Goal: Task Accomplishment & Management: Complete application form

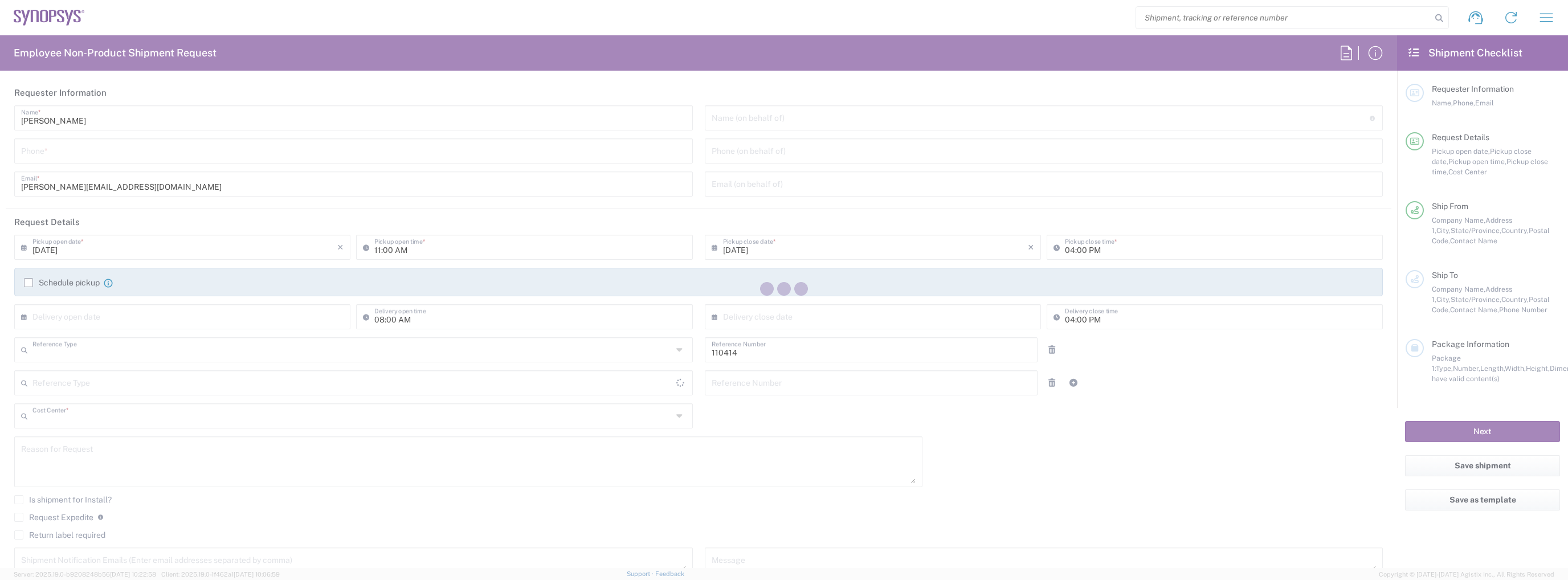
type input "Department"
type input "US01, CIO, IT, ECIS3 110414"
type input "[GEOGRAPHIC_DATA]"
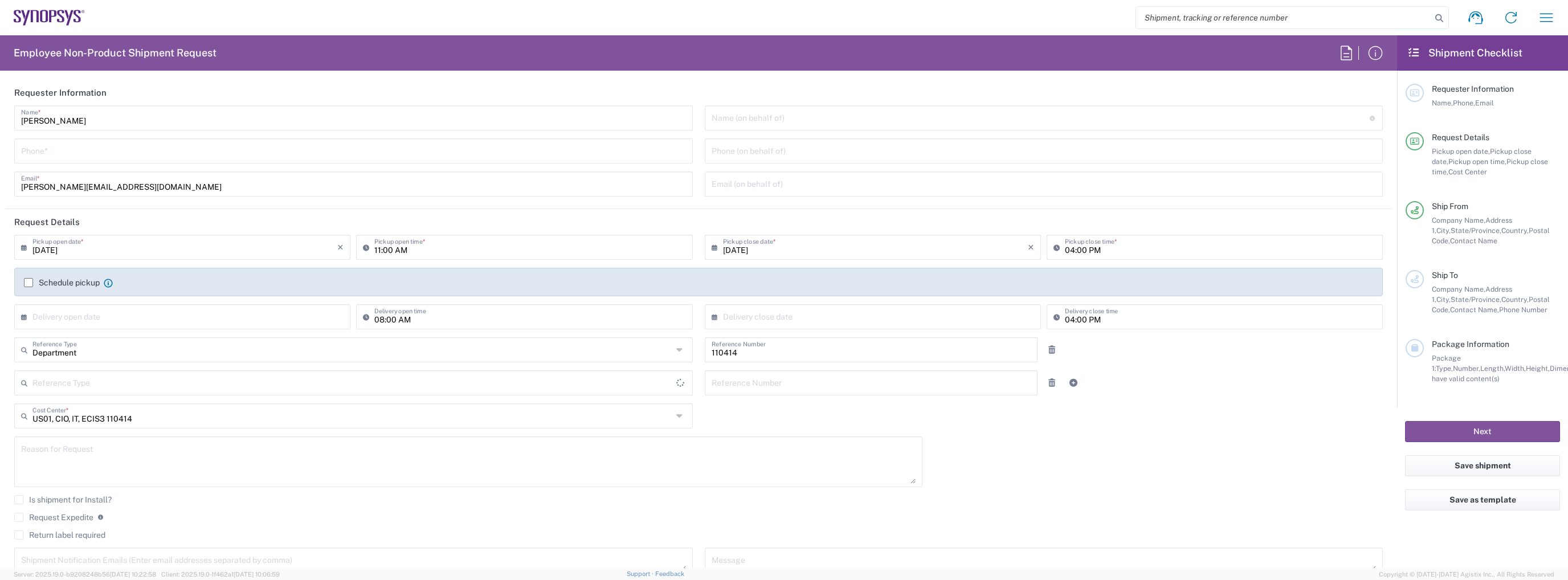
type input "[US_STATE]"
type input "[GEOGRAPHIC_DATA]"
type input "Delivered at Place"
click at [1551, 16] on icon "button" at bounding box center [1546, 18] width 18 height 18
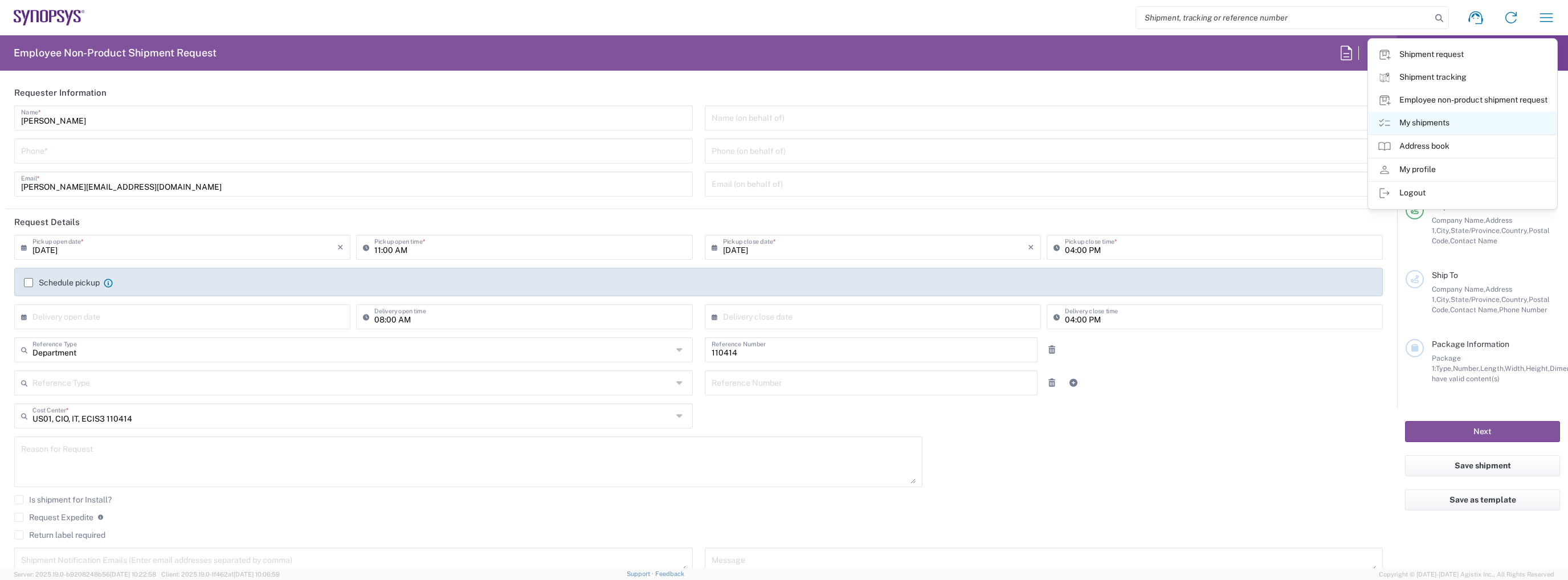
type input "Headquarters USSV"
click at [1417, 126] on link "My shipments" at bounding box center [1462, 123] width 188 height 22
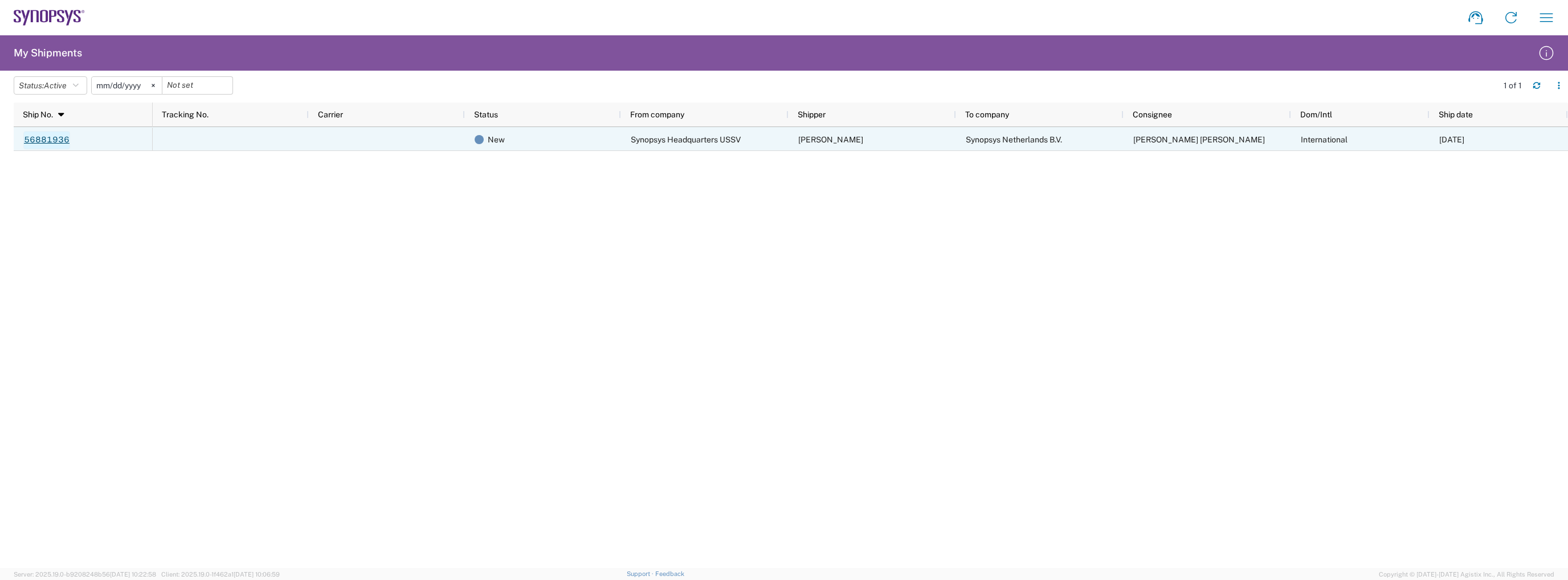
click at [37, 138] on link "56881936" at bounding box center [46, 140] width 47 height 18
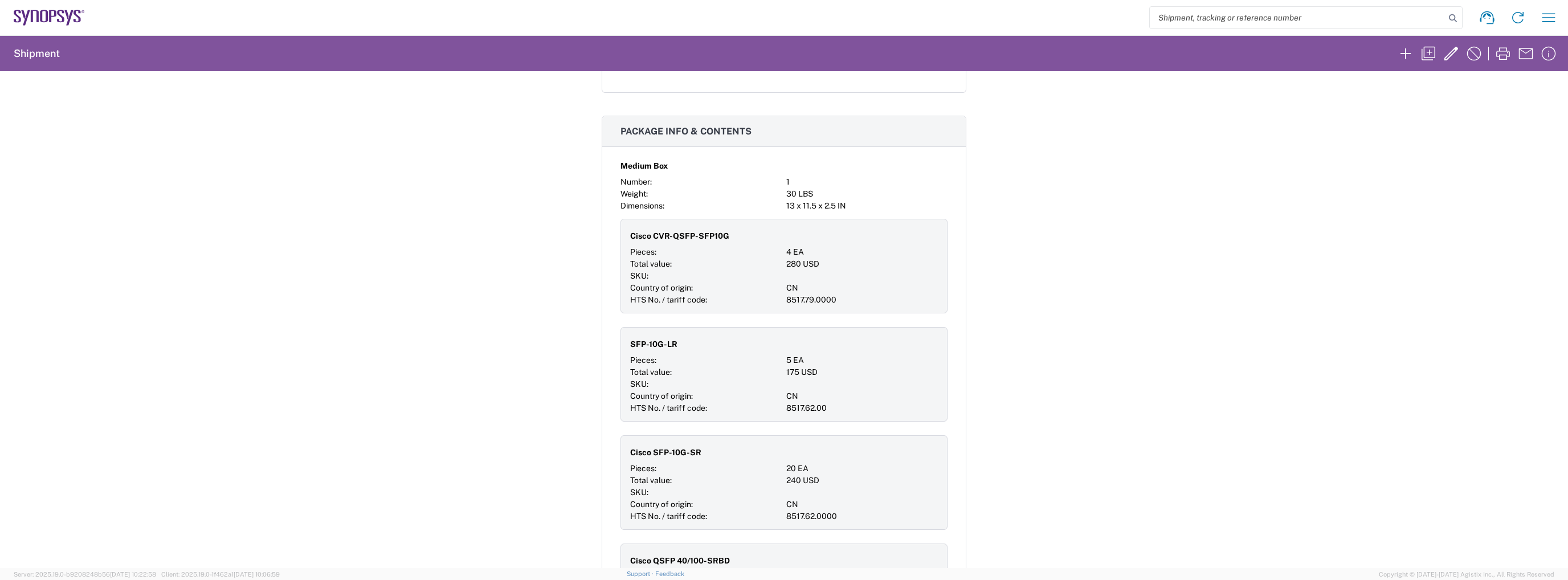
scroll to position [627, 0]
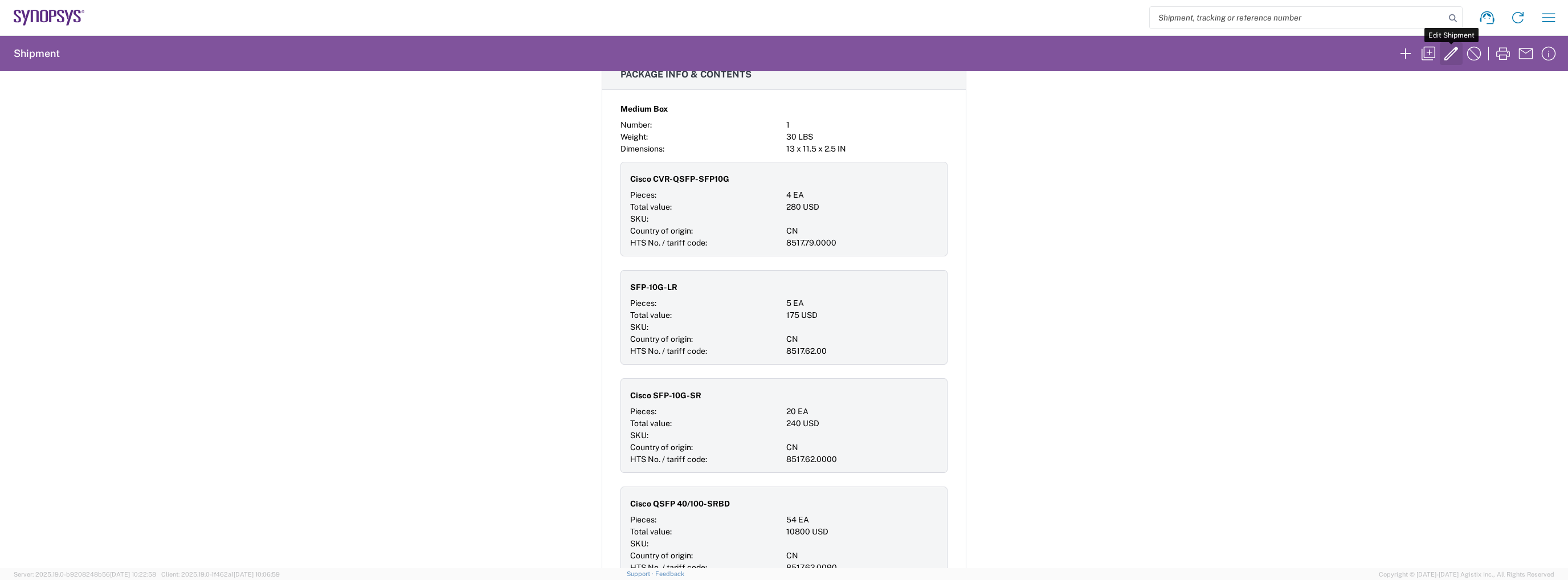
click at [1447, 54] on icon "button" at bounding box center [1450, 53] width 13 height 13
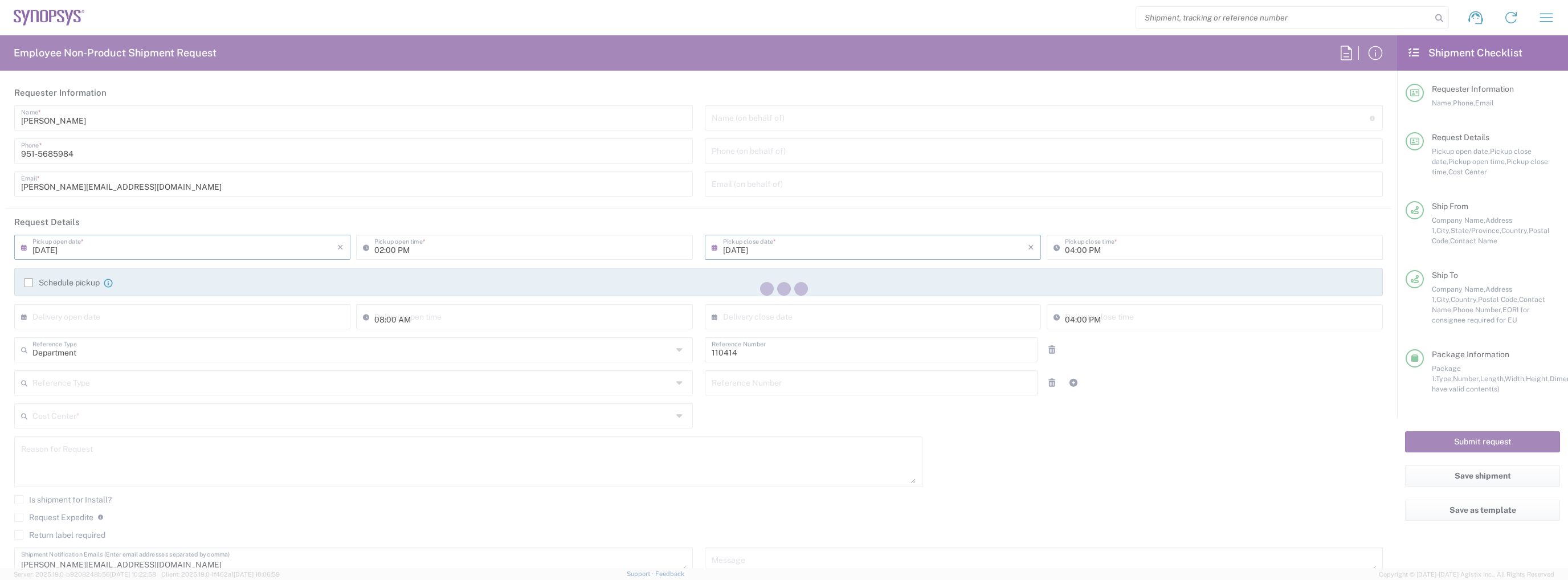
type input "US01, CIO, IT, ECIS3 110414"
type input "Medium Box"
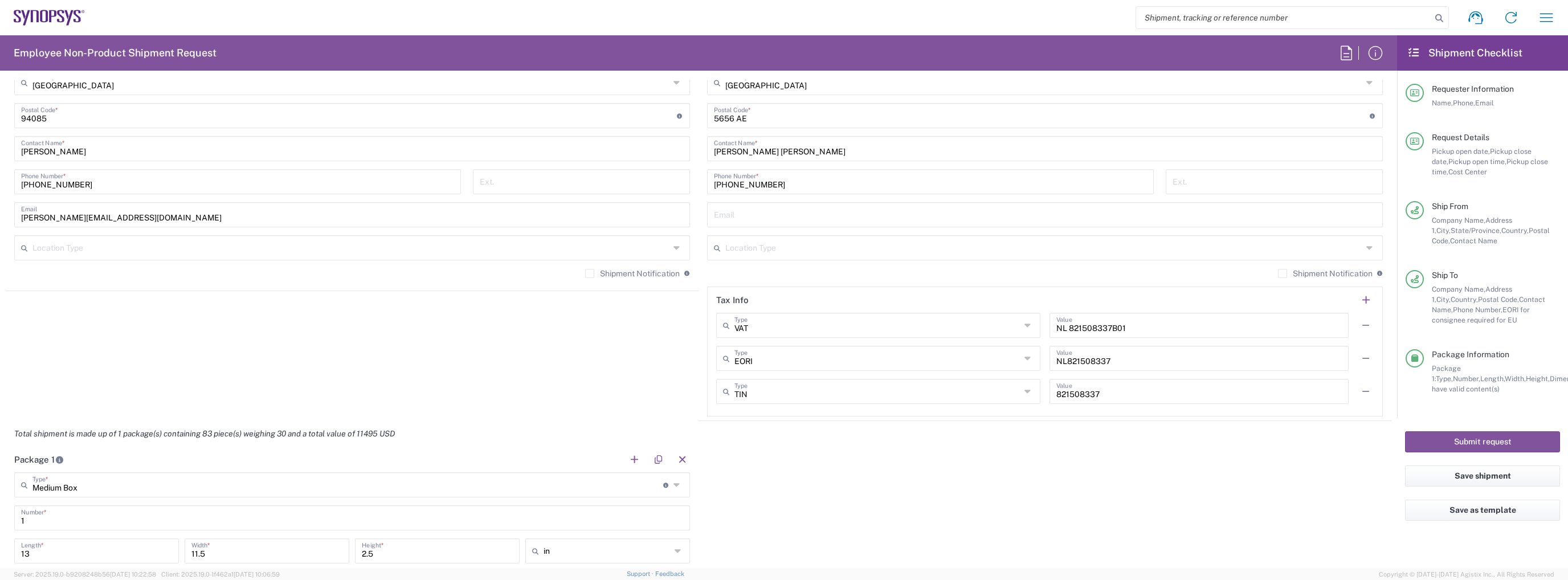
scroll to position [1083, 0]
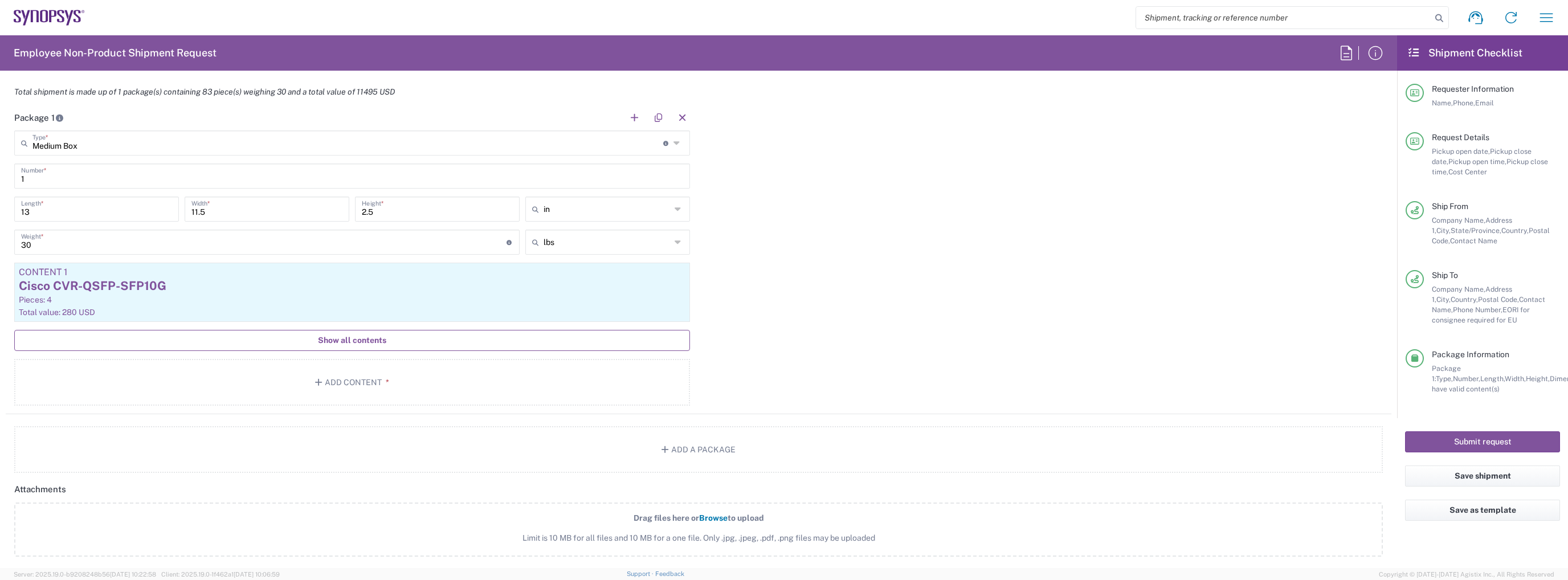
click at [323, 338] on span "Show all contents" at bounding box center [351, 340] width 68 height 11
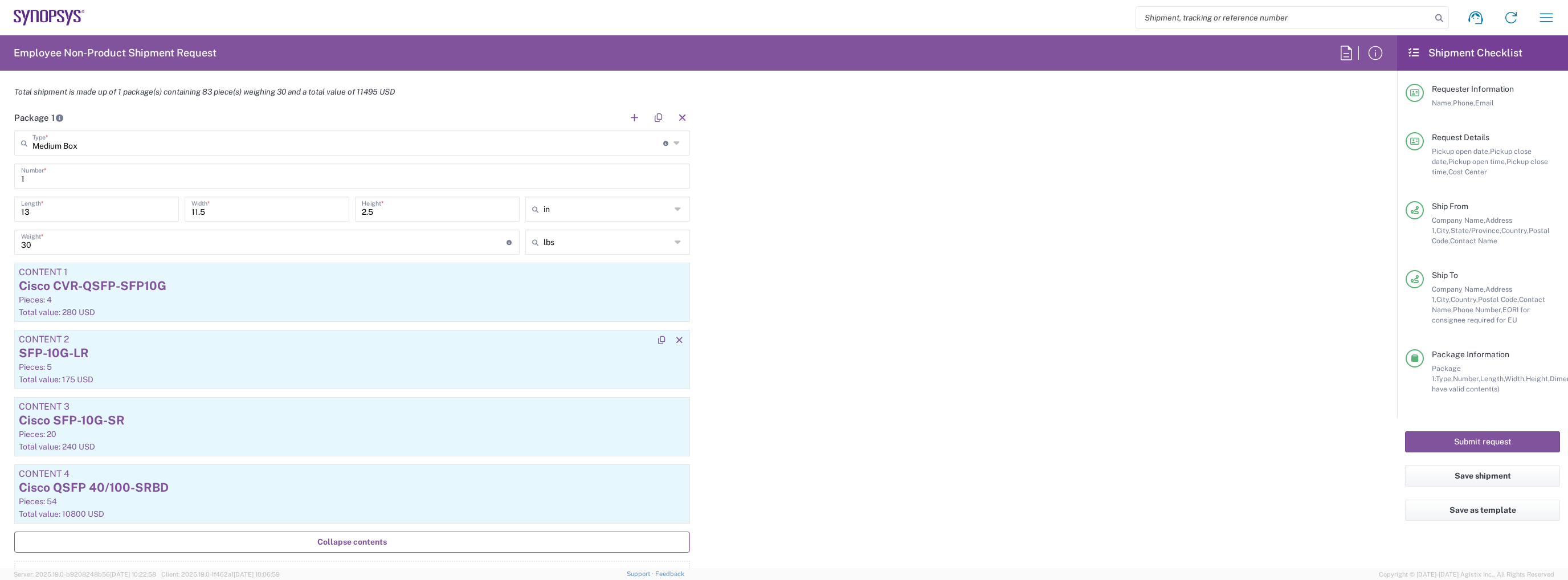
click at [82, 338] on div "Content 2" at bounding box center [352, 339] width 667 height 11
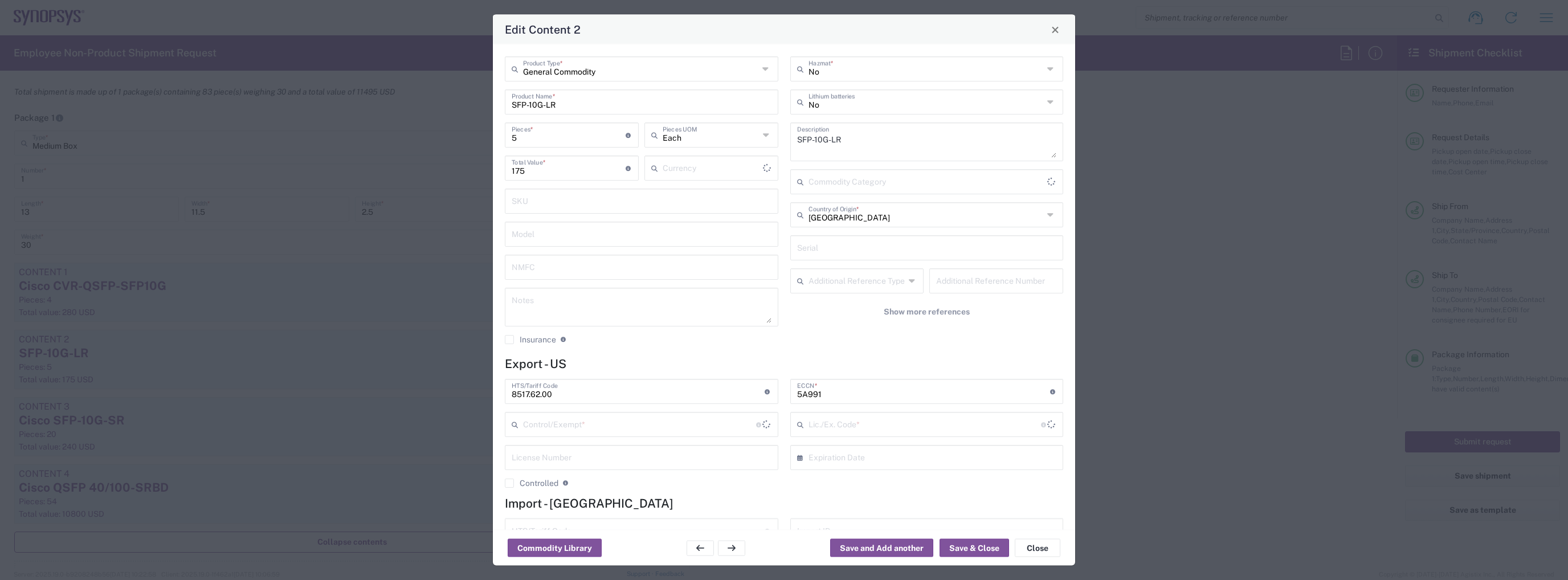
type input "NLR - No License Required"
type input "US Dollar"
type input "BIS"
click at [597, 388] on input "8517.62.00" at bounding box center [638, 391] width 253 height 20
paste input "62009"
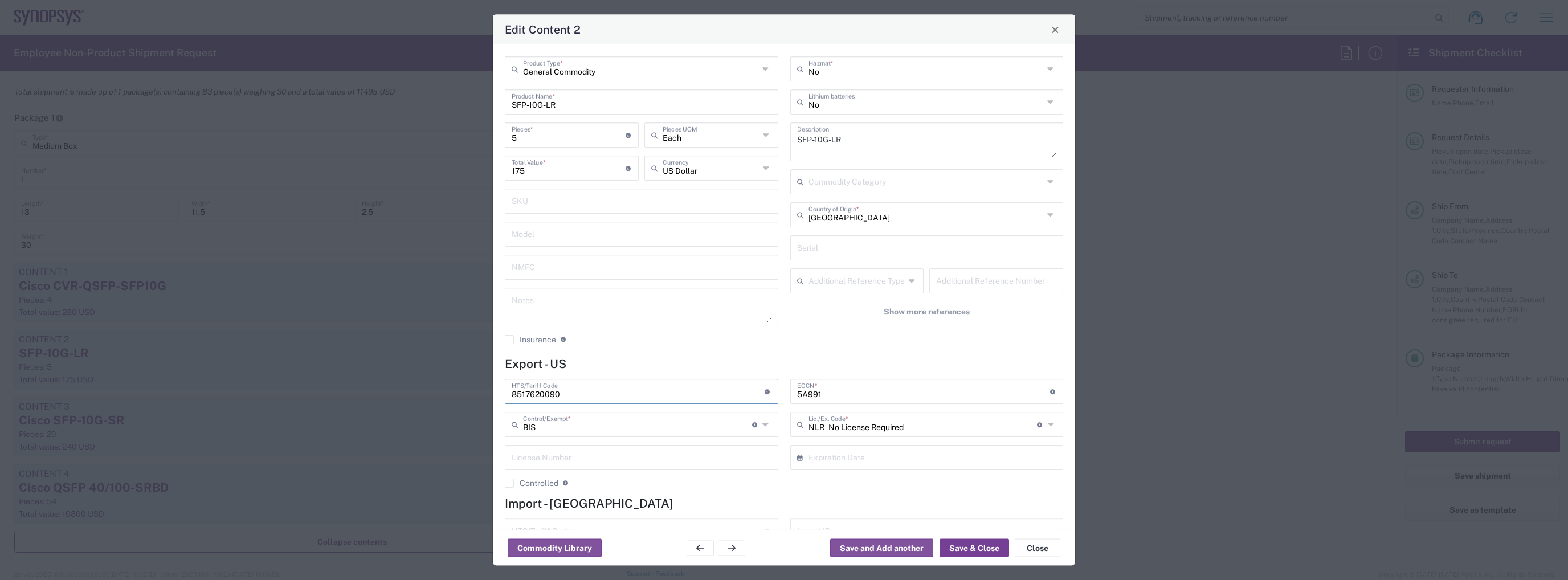
type input "8517620090"
click at [964, 548] on button "Save & Close" at bounding box center [974, 548] width 69 height 18
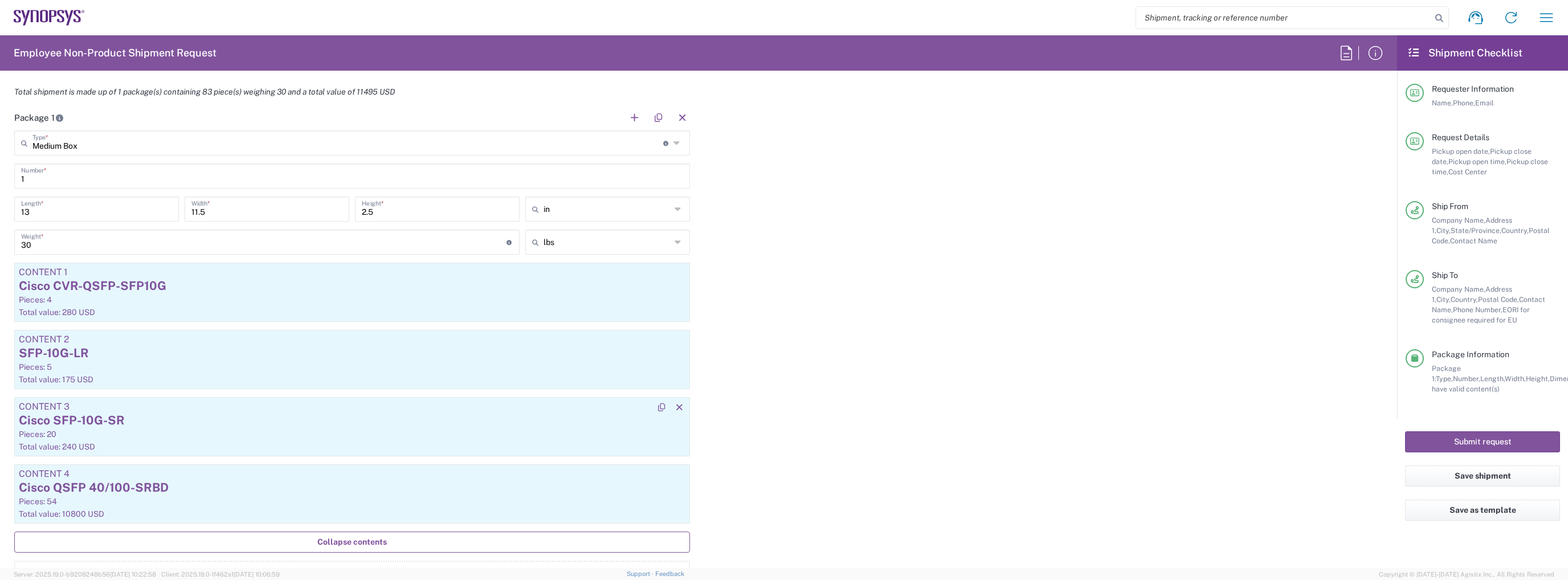
click at [114, 419] on div "Cisco SFP-10G-SR" at bounding box center [352, 420] width 667 height 17
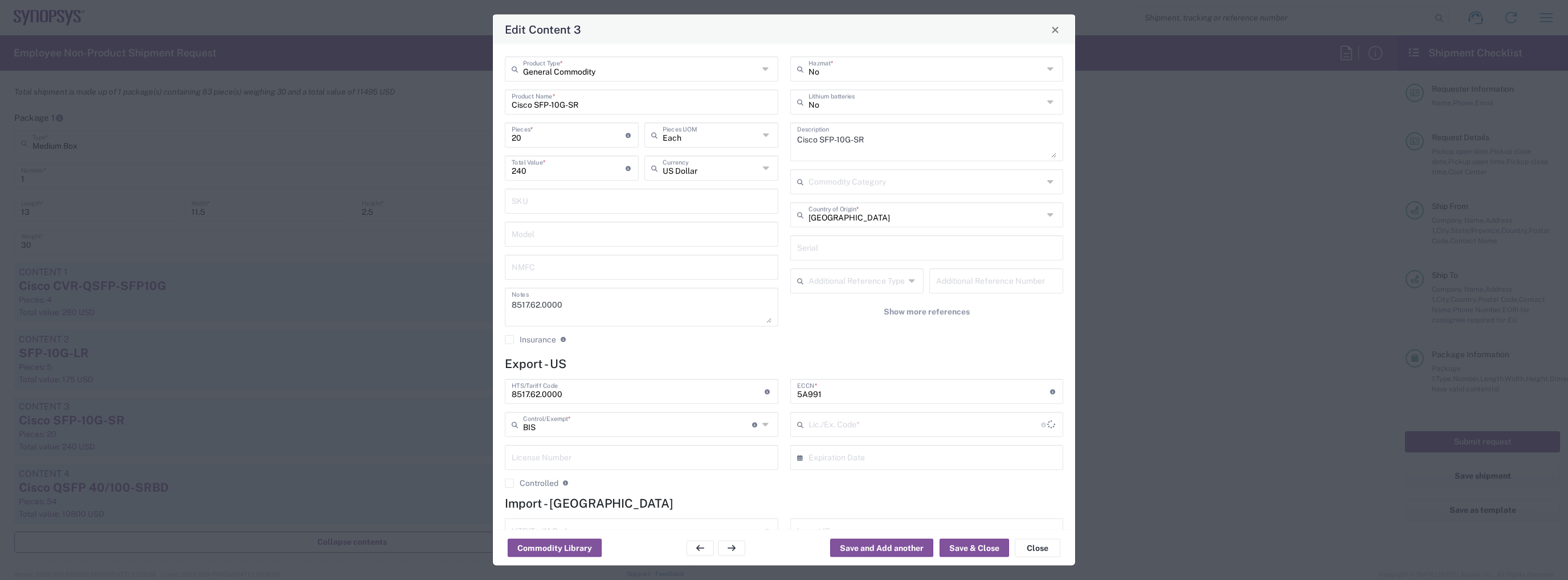
type input "NLR - No License Required"
click at [583, 392] on input "8517.62.0000" at bounding box center [638, 391] width 253 height 20
paste input "851762009"
click at [527, 395] on input "8517620090" at bounding box center [638, 391] width 253 height 20
type input "8517620090"
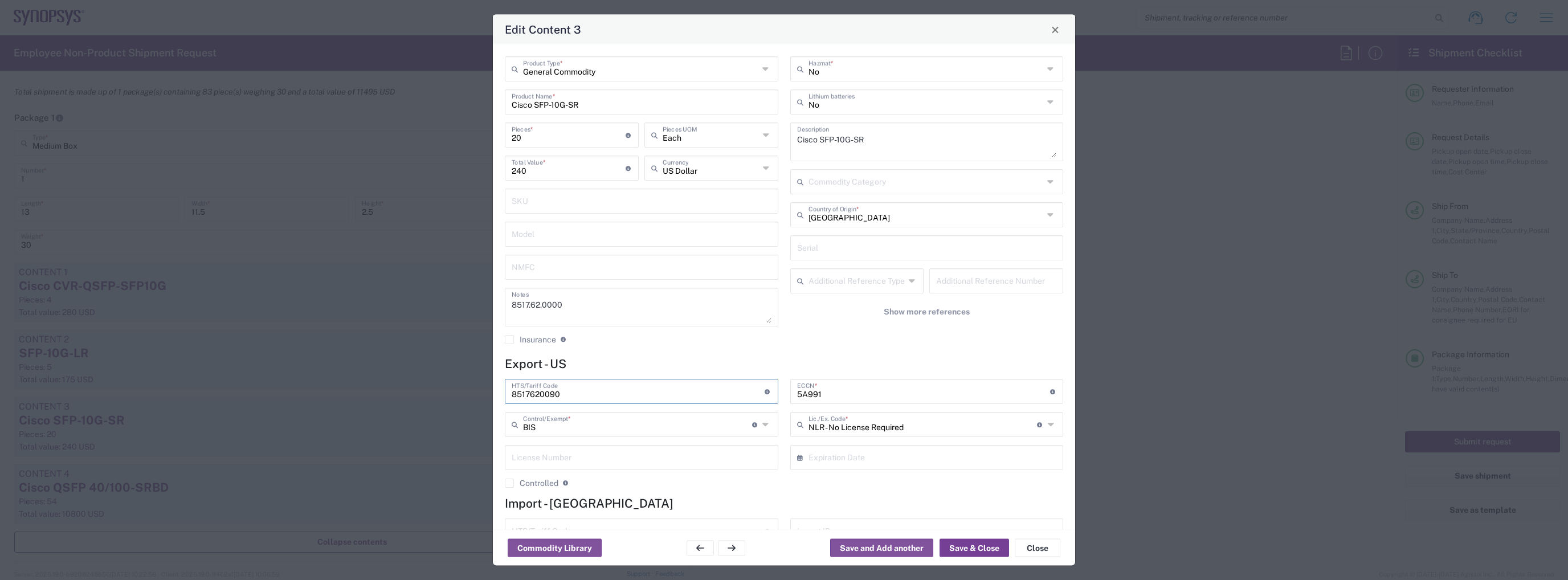
click at [955, 545] on button "Save & Close" at bounding box center [974, 548] width 69 height 18
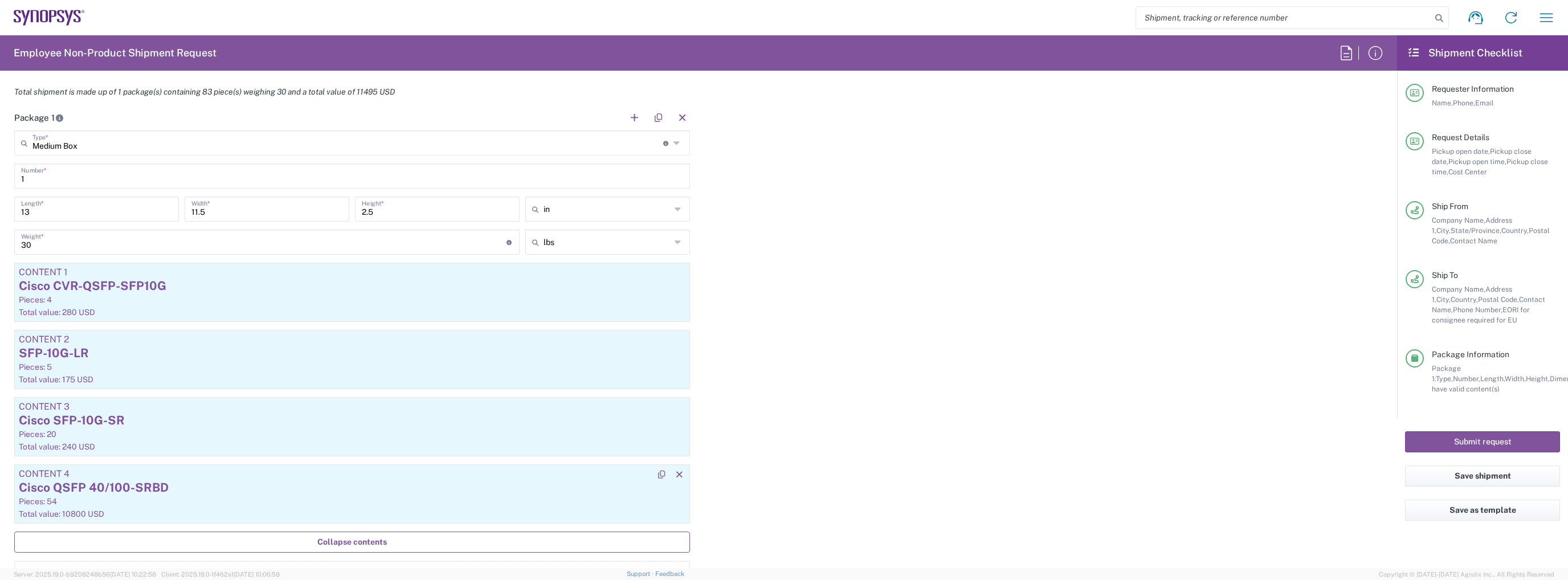
click at [153, 486] on div "Cisco QSFP 40/100-SRBD" at bounding box center [352, 487] width 667 height 17
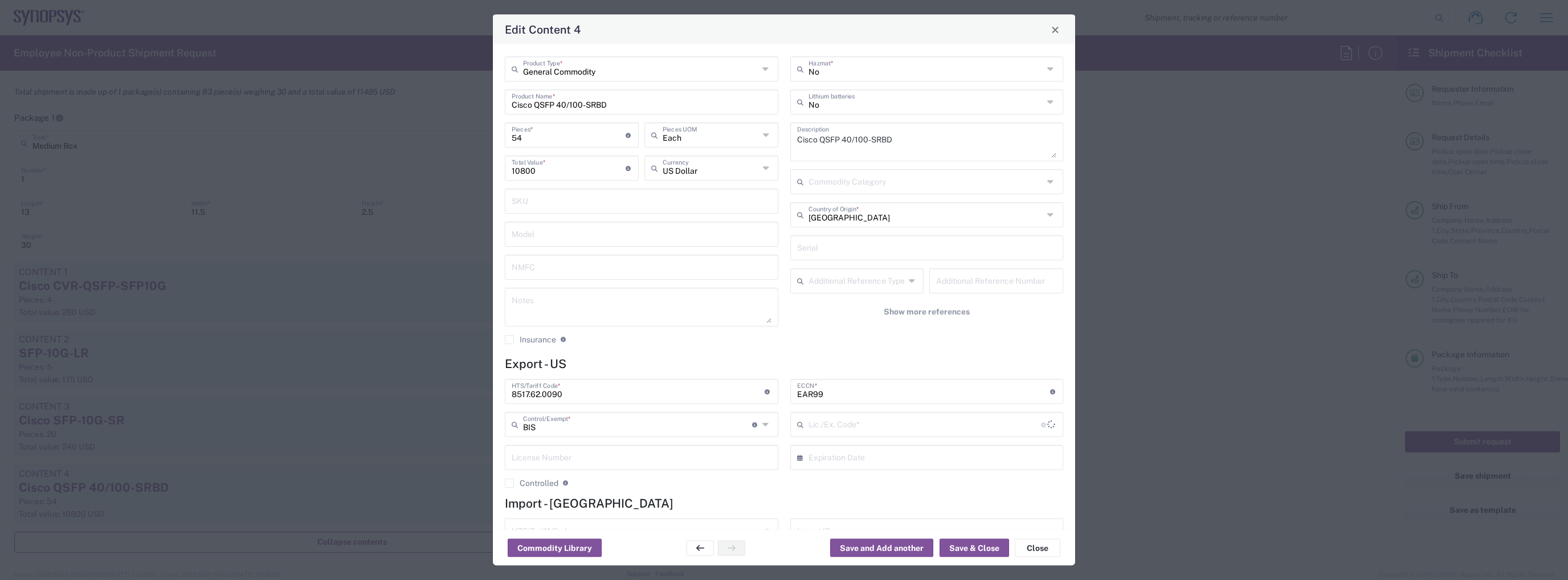
type input "NLR - No License Required"
click at [569, 393] on input "8517.62.0090" at bounding box center [638, 391] width 253 height 20
paste input "62"
type input "8517620090"
click at [976, 539] on div "Commodity Library Save and Add another Save & Close Close" at bounding box center [784, 548] width 582 height 36
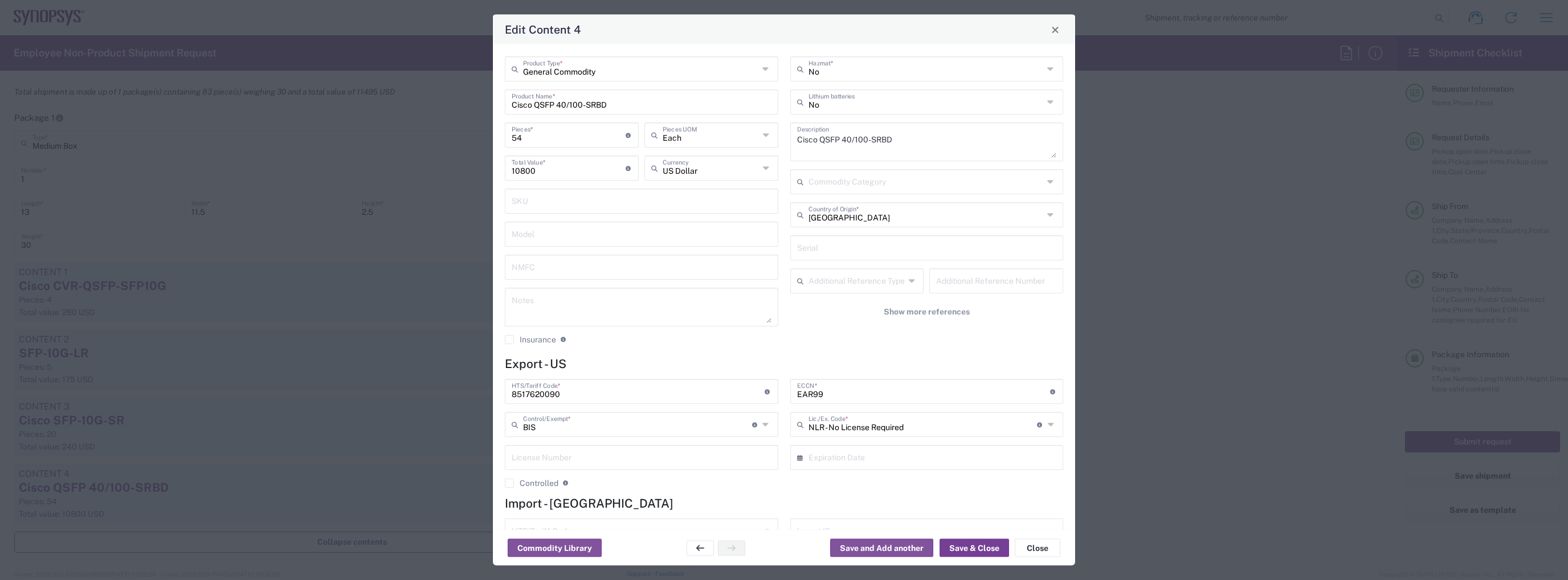
click at [975, 544] on button "Save & Close" at bounding box center [974, 548] width 69 height 18
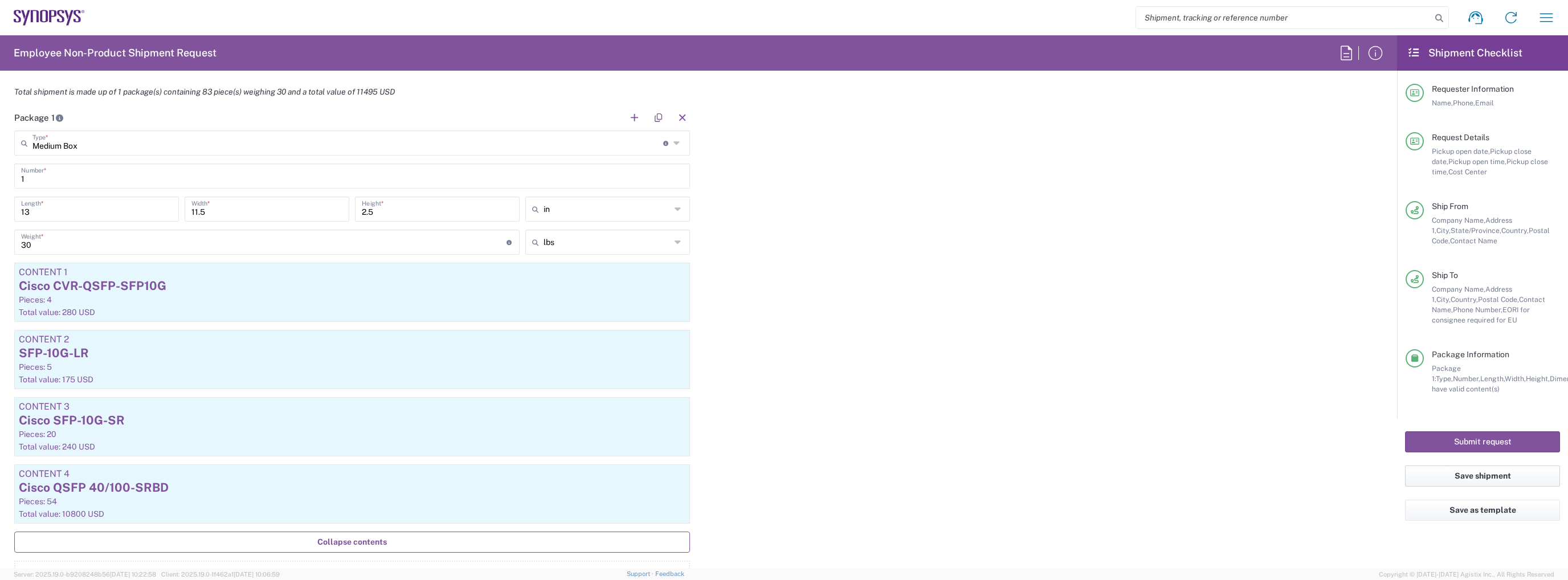
click at [1463, 477] on button "Save shipment" at bounding box center [1482, 476] width 155 height 21
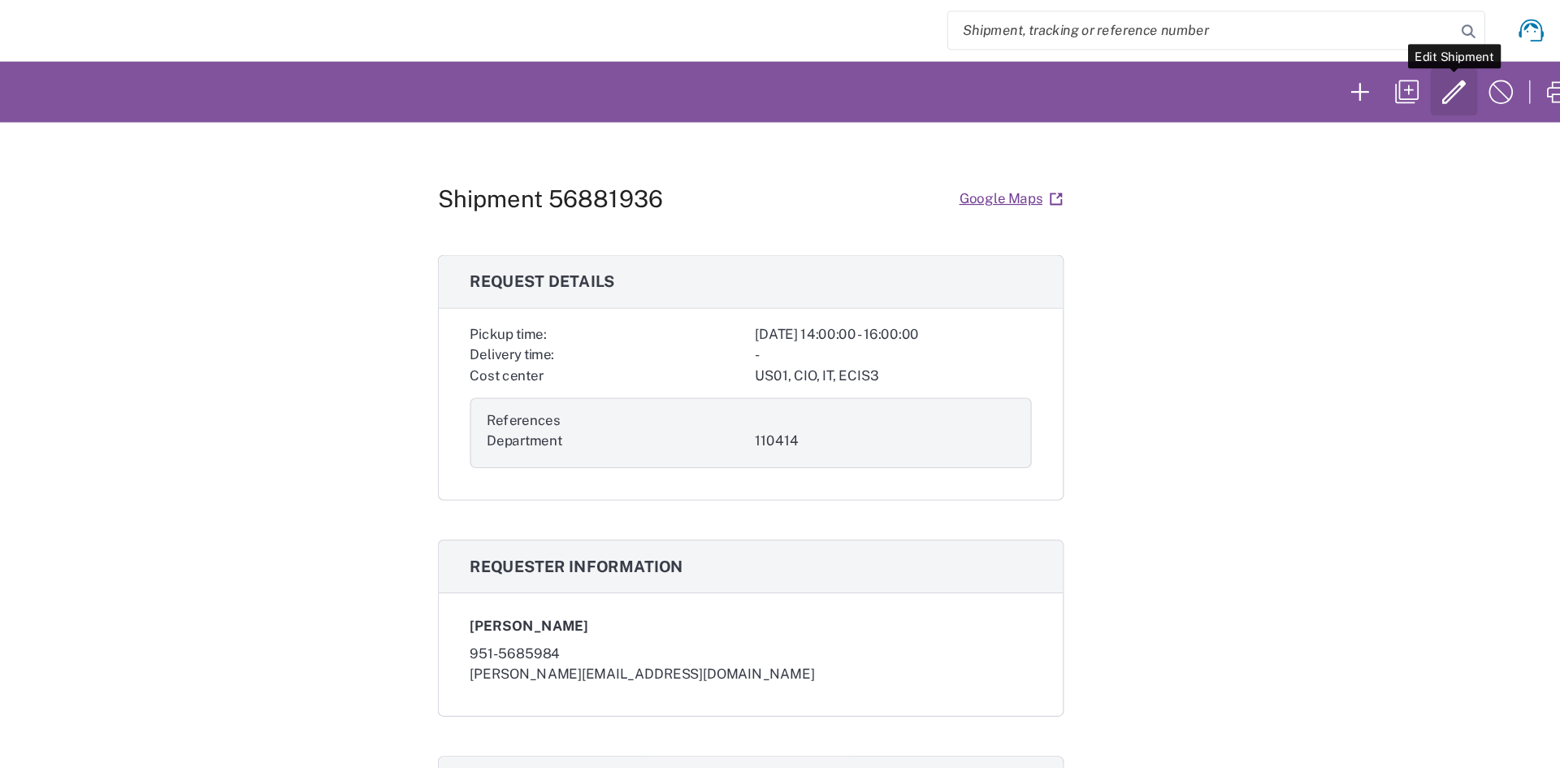
click at [1363, 84] on icon "button" at bounding box center [1364, 76] width 26 height 26
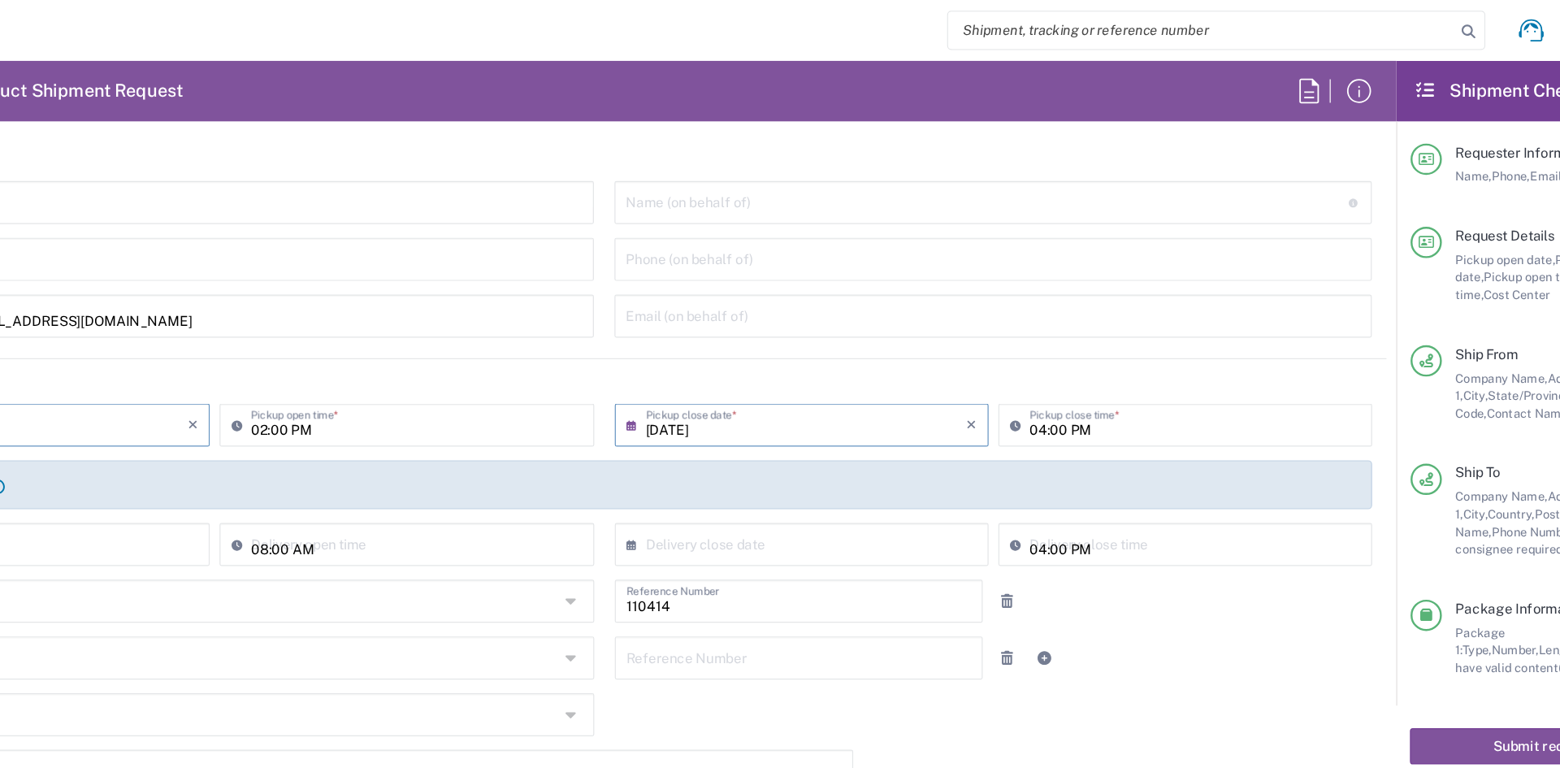
type input "US01, CIO, IT, ECIS3 110414"
type input "Medium Box"
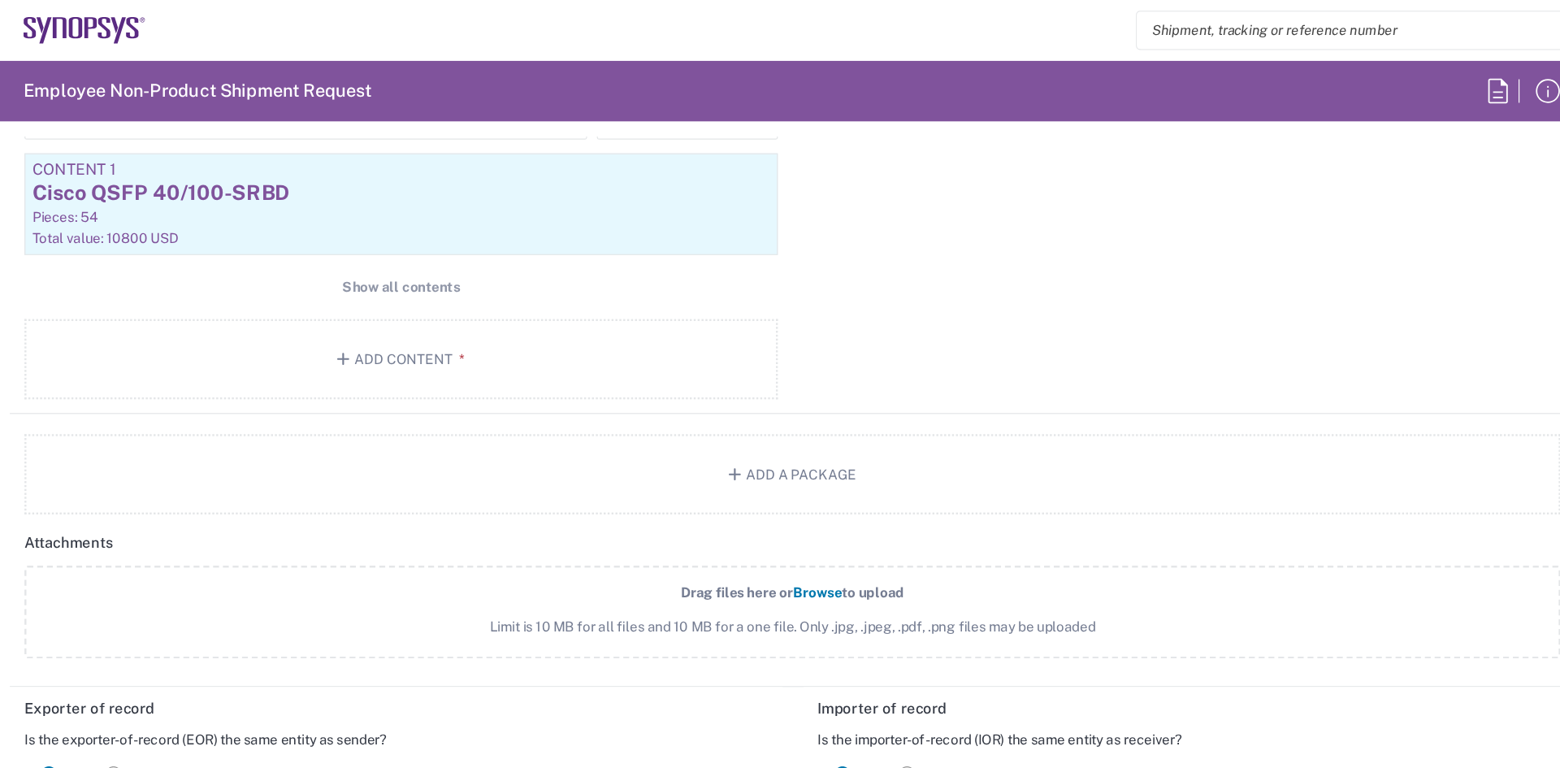
scroll to position [1772, 0]
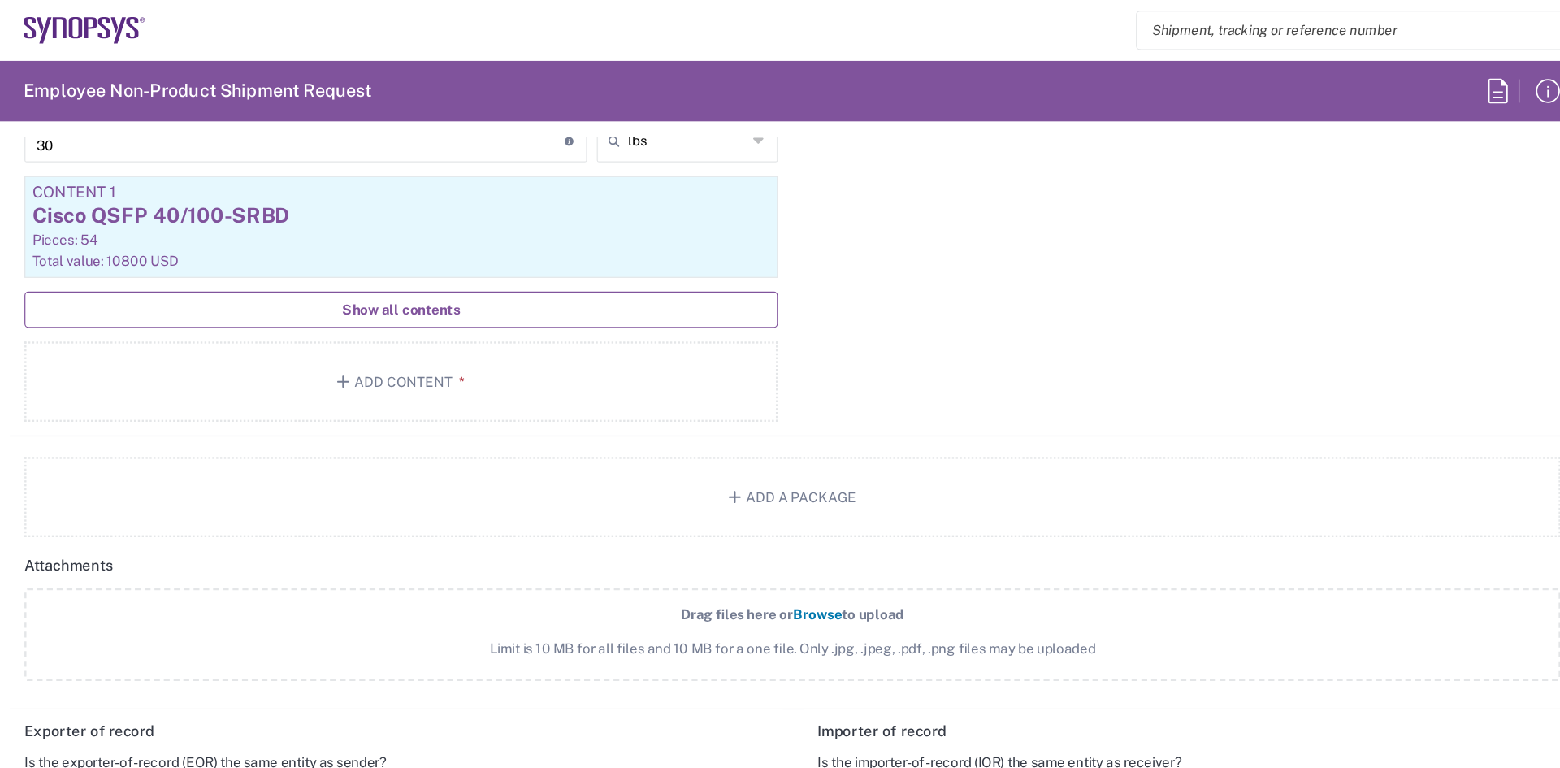
click at [336, 258] on span "Show all contents" at bounding box center [332, 256] width 97 height 15
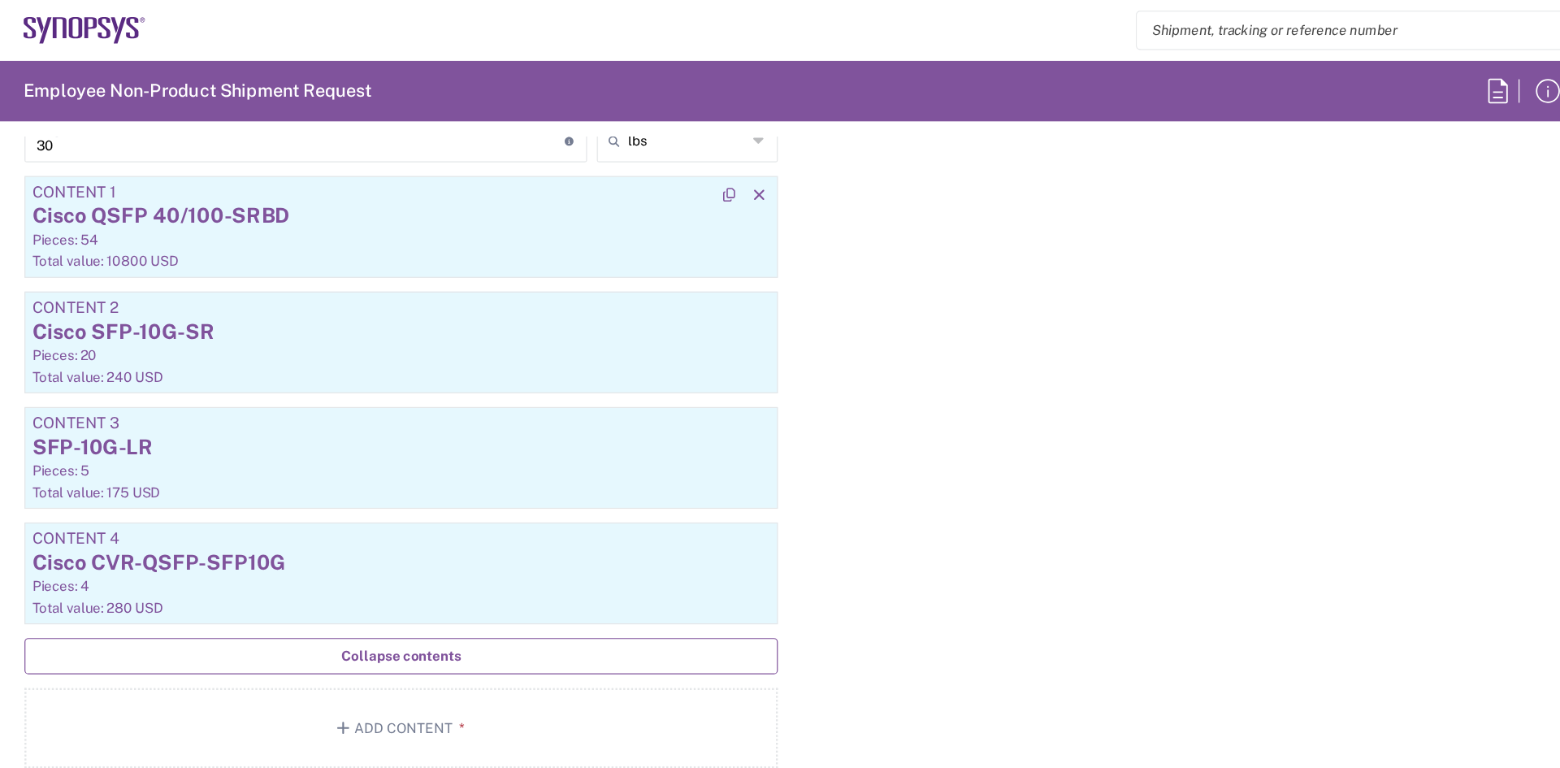
click at [404, 172] on div "Cisco QSFP 40/100-SRBD" at bounding box center [333, 179] width 613 height 24
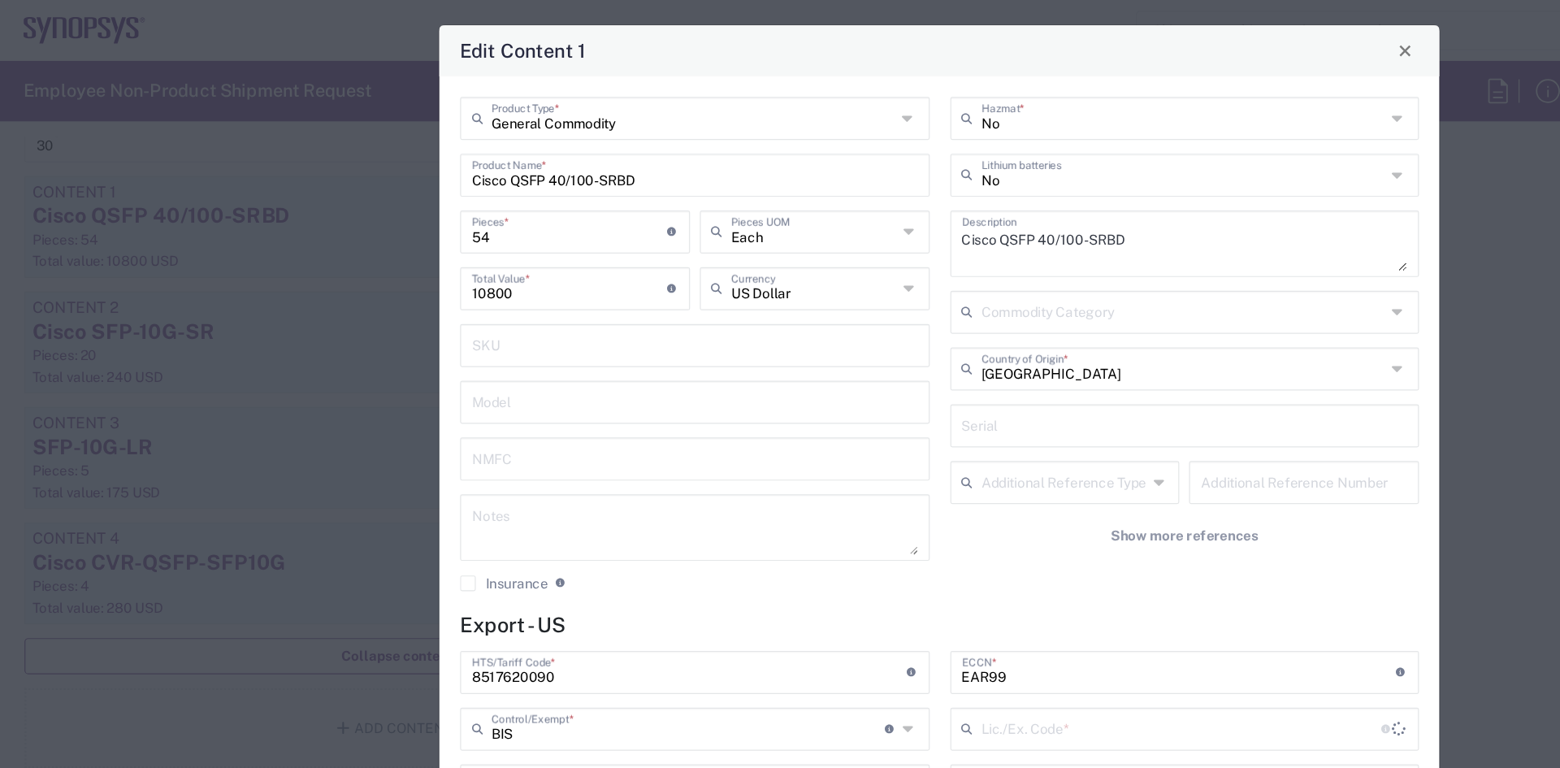
type input "NLR - No License Required"
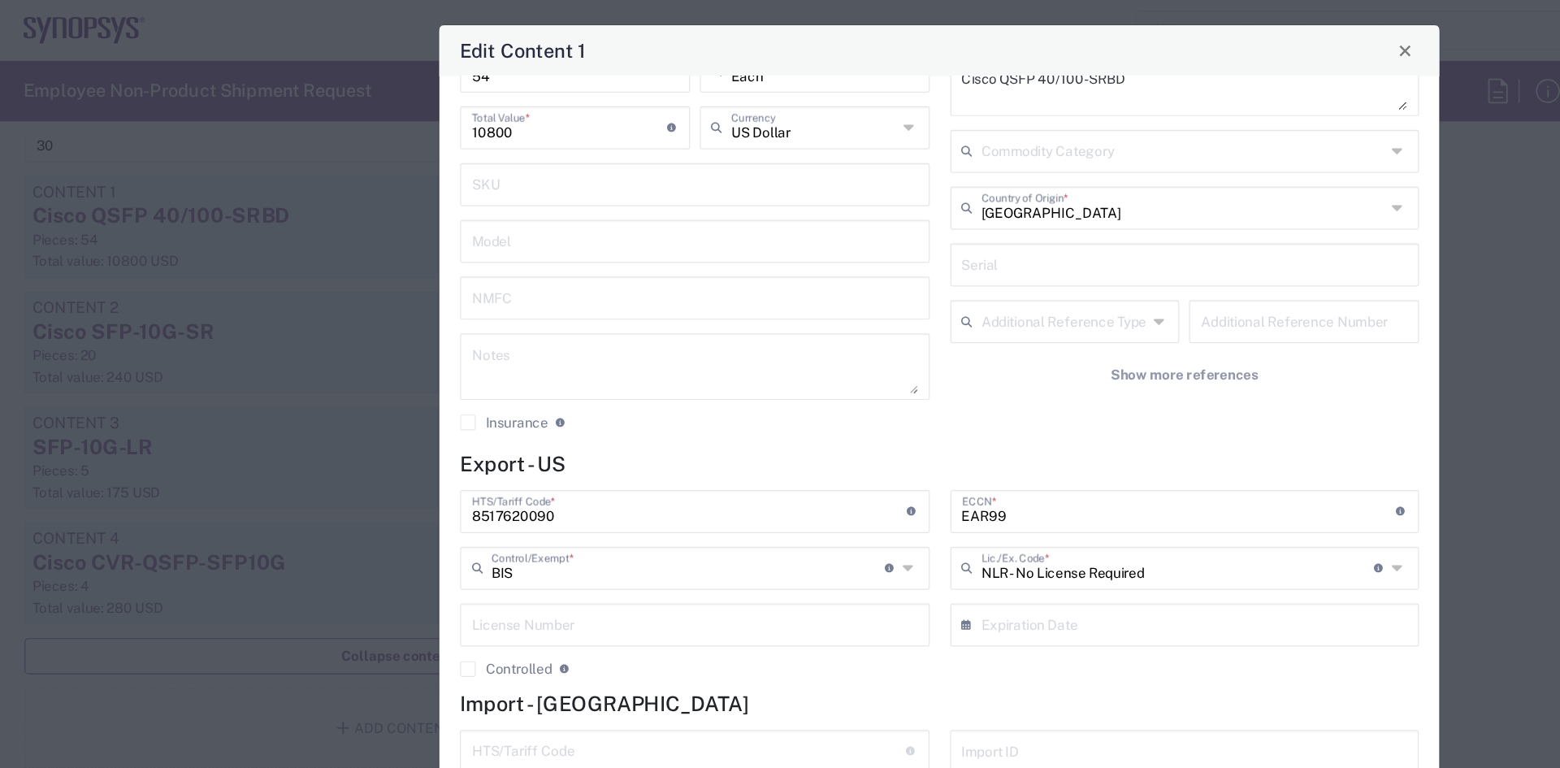
scroll to position [132, 0]
click at [561, 435] on input "8517620090" at bounding box center [572, 424] width 361 height 28
paste input "85"
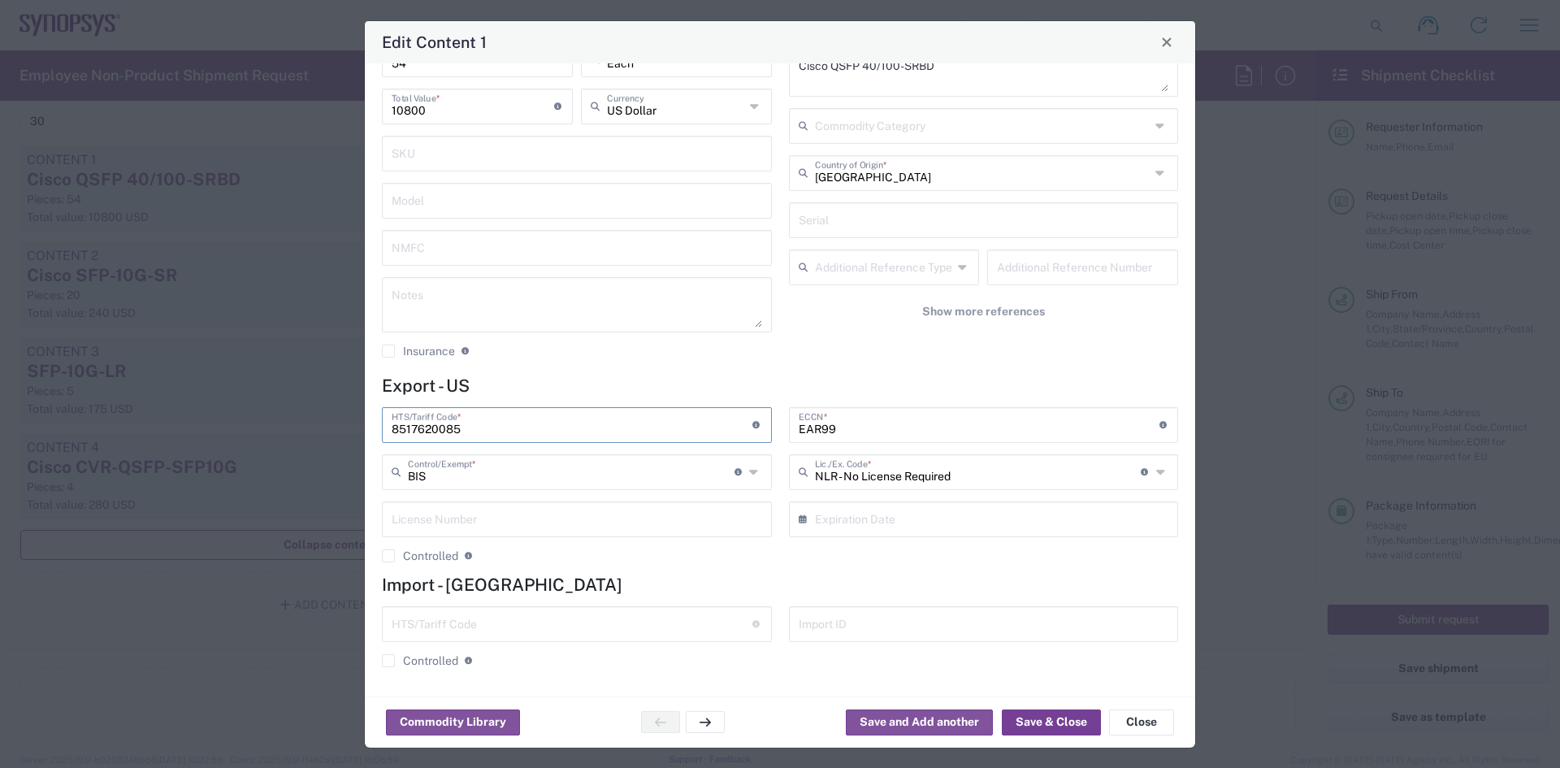
type input "8517620085"
click at [1033, 729] on button "Save & Close" at bounding box center [1051, 722] width 99 height 26
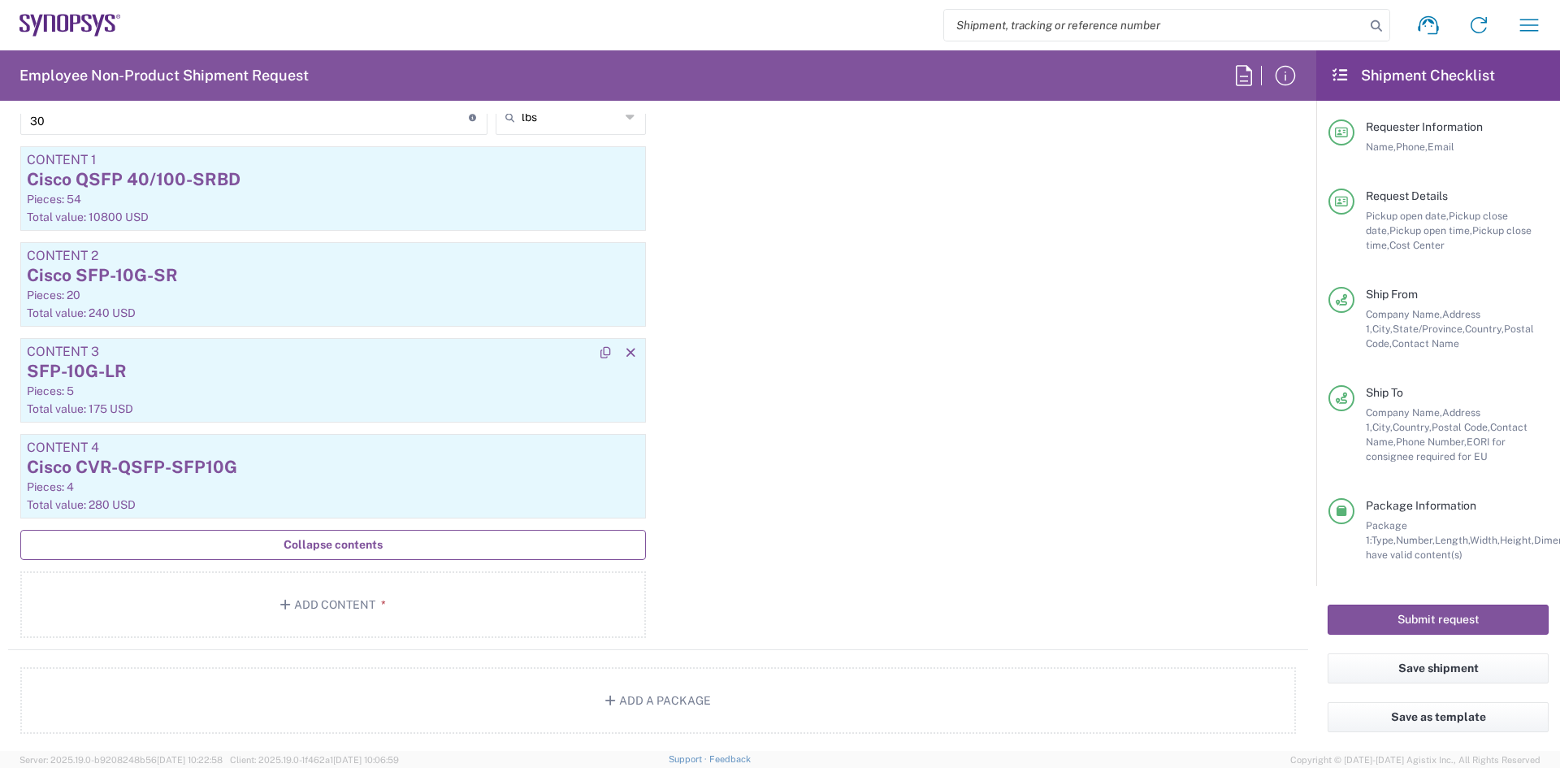
click at [320, 359] on div "SFP-10G-LR" at bounding box center [333, 371] width 613 height 24
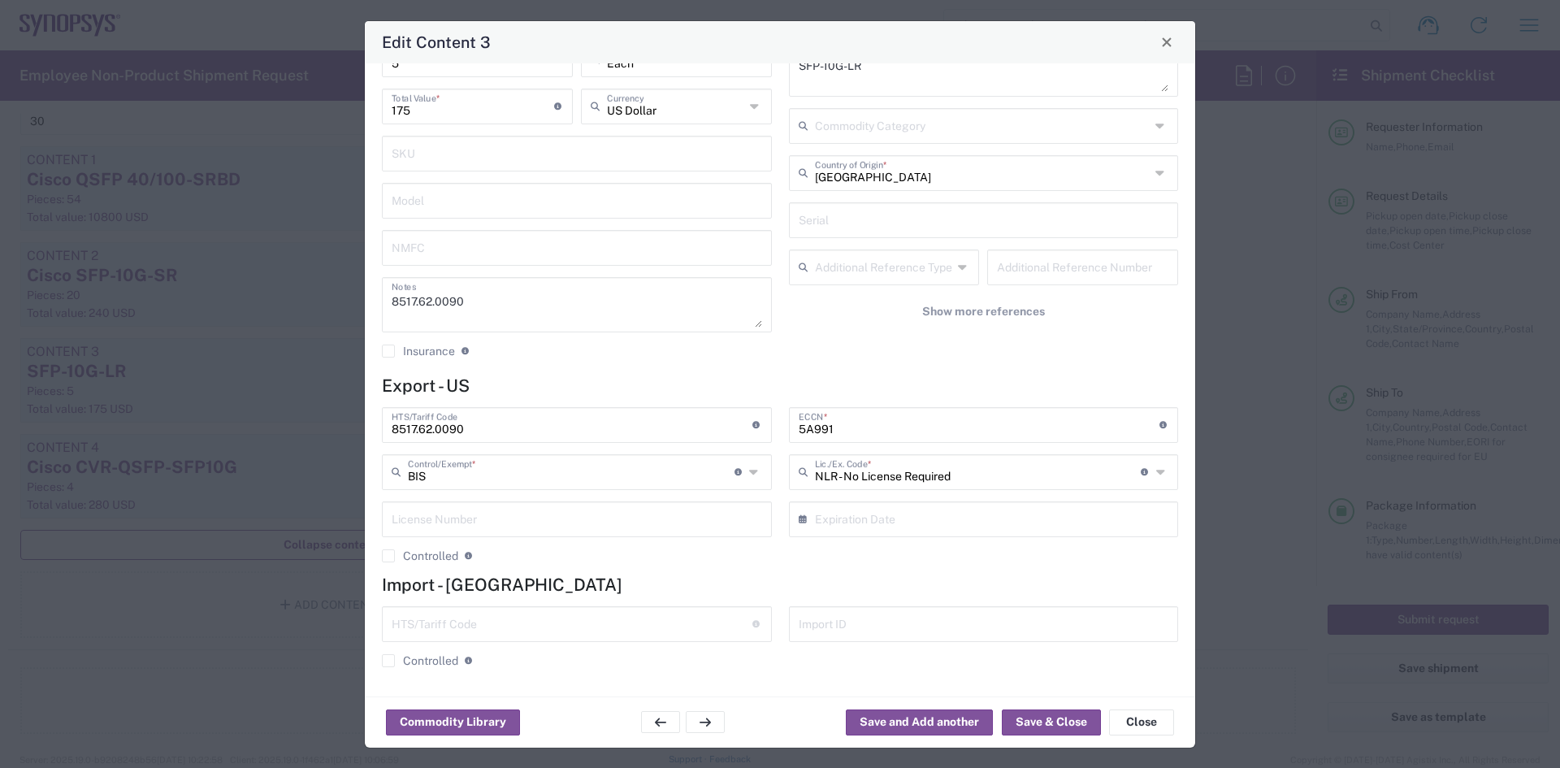
click at [532, 428] on input "8517.62.0090" at bounding box center [572, 423] width 361 height 28
paste input "620085"
type input "8517620085"
click at [1039, 714] on button "Save & Close" at bounding box center [1051, 722] width 99 height 26
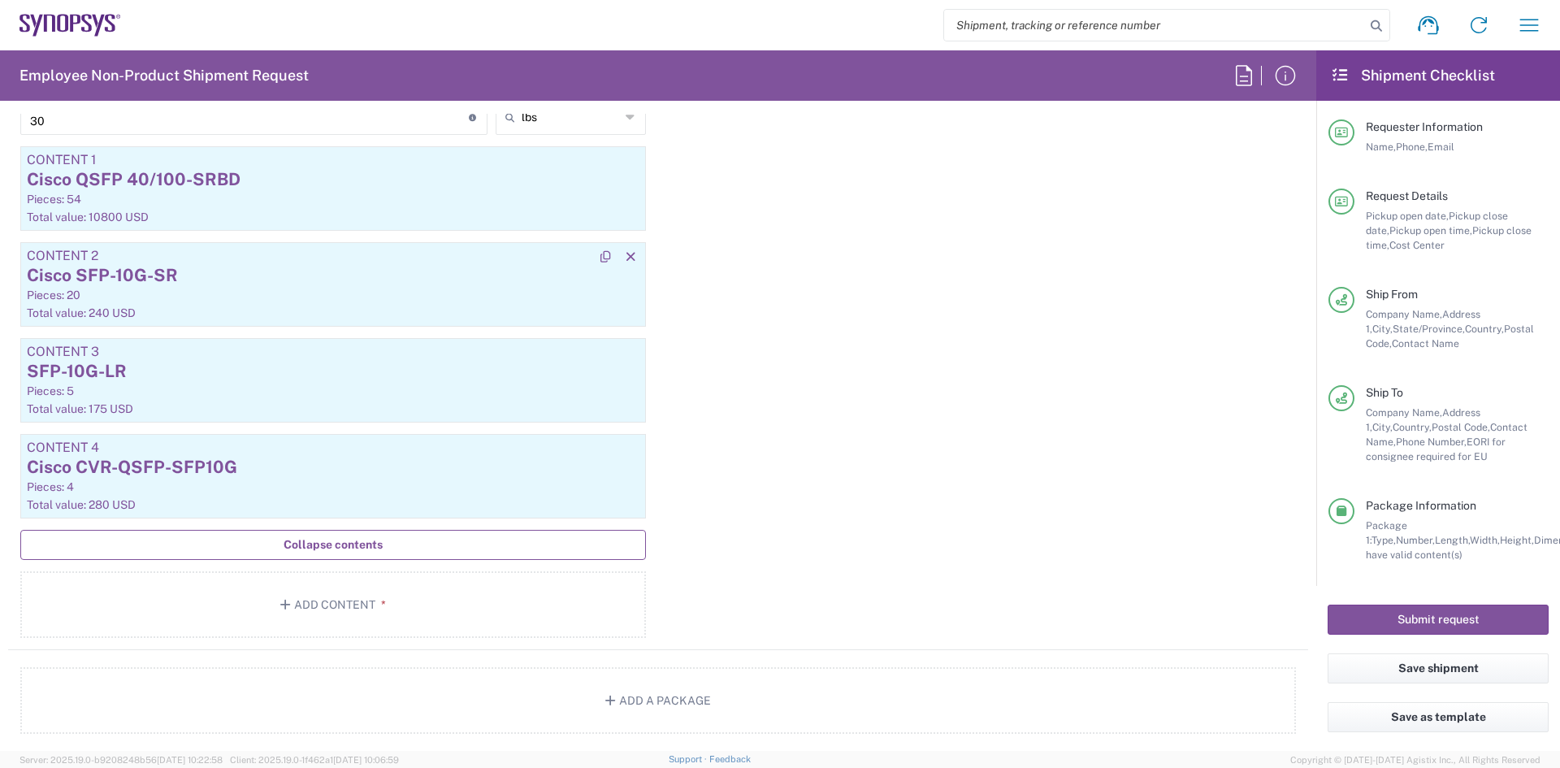
click at [152, 273] on div "Cisco SFP-10G-SR" at bounding box center [333, 275] width 613 height 24
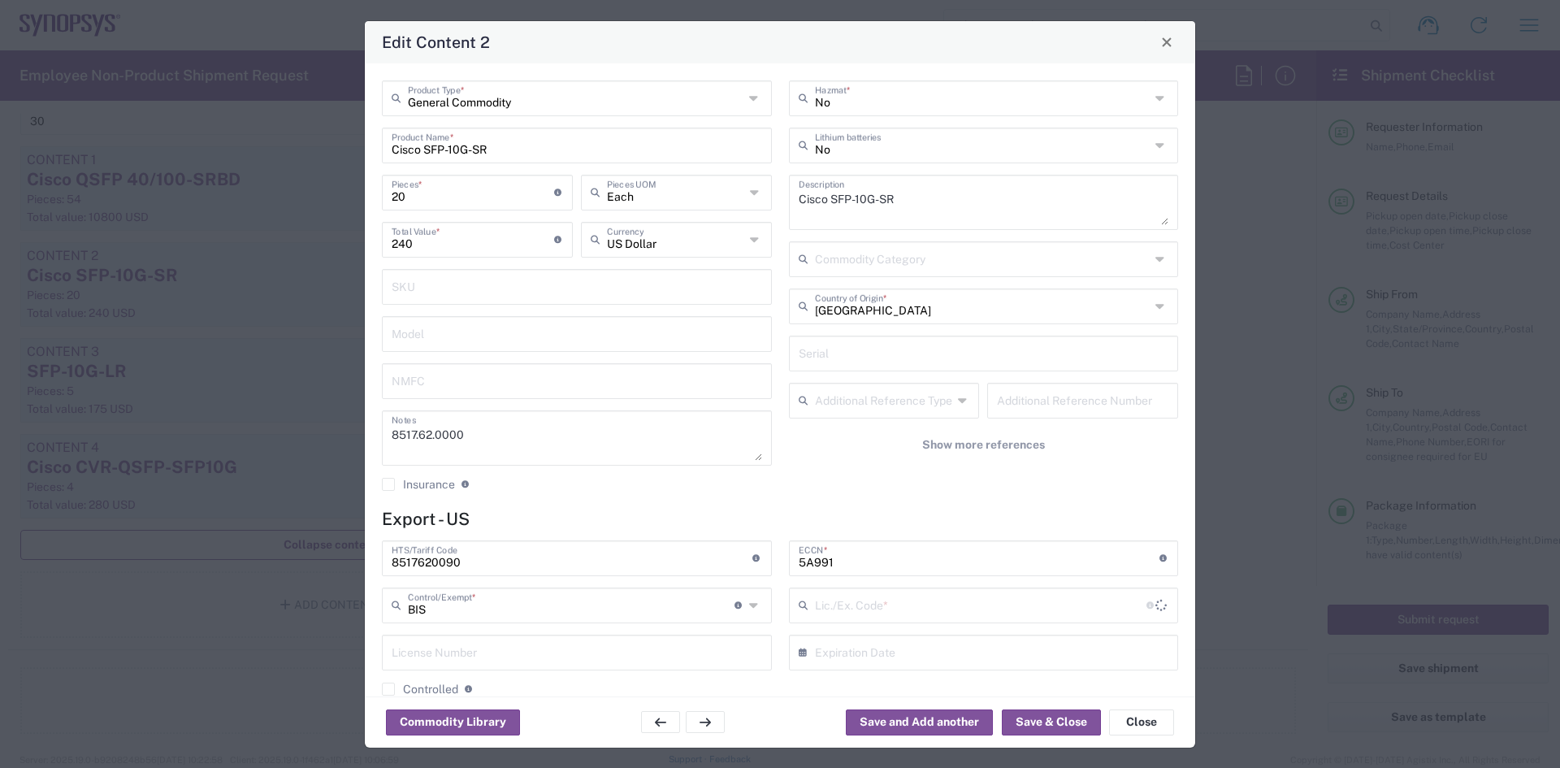
type input "NLR - No License Required"
click at [525, 564] on input "8517620090" at bounding box center [572, 557] width 361 height 28
paste input "85"
type input "8517620085"
click at [1024, 727] on button "Save & Close" at bounding box center [1051, 722] width 99 height 26
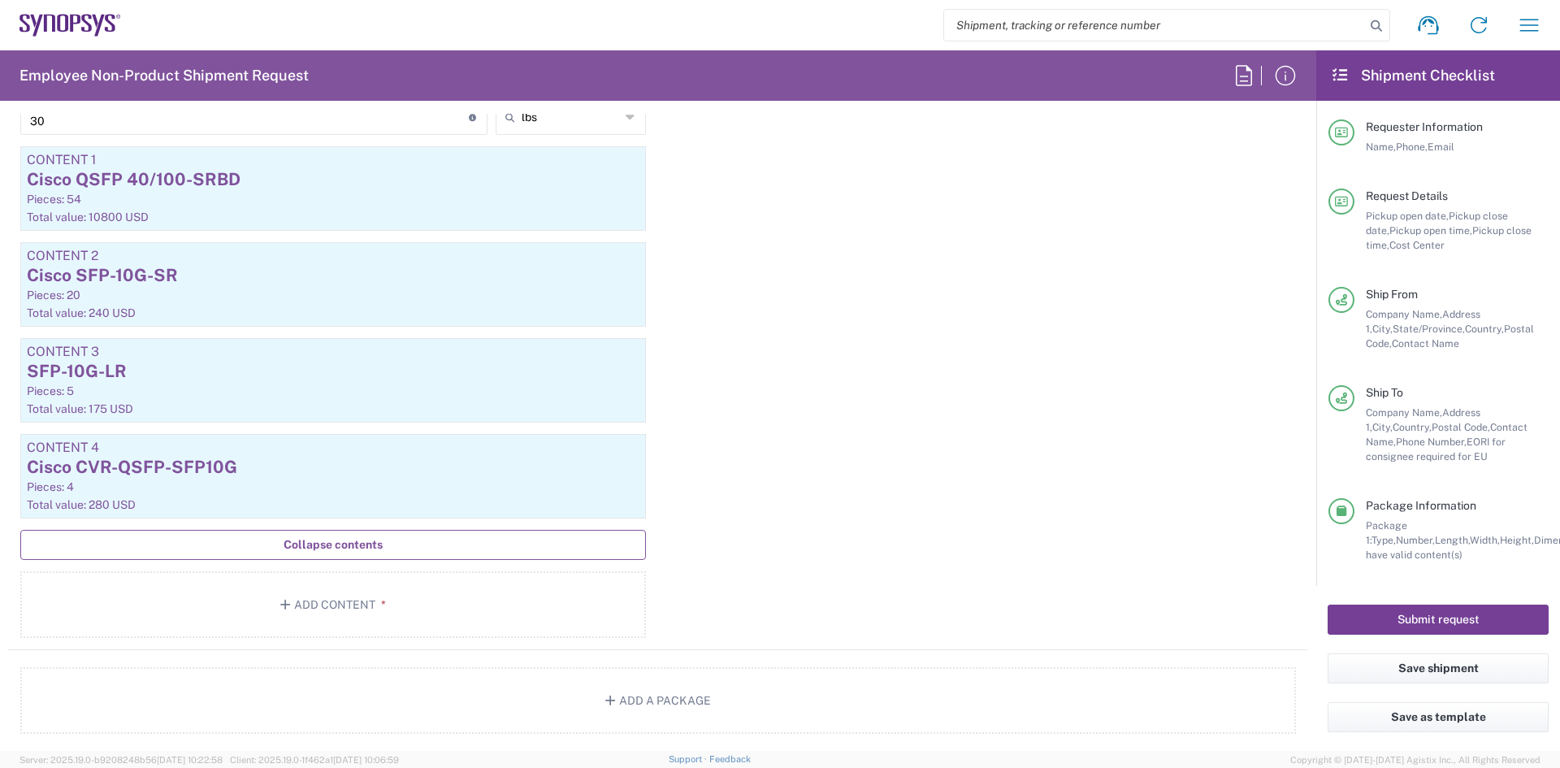
click at [1427, 617] on button "Submit request" at bounding box center [1437, 619] width 221 height 30
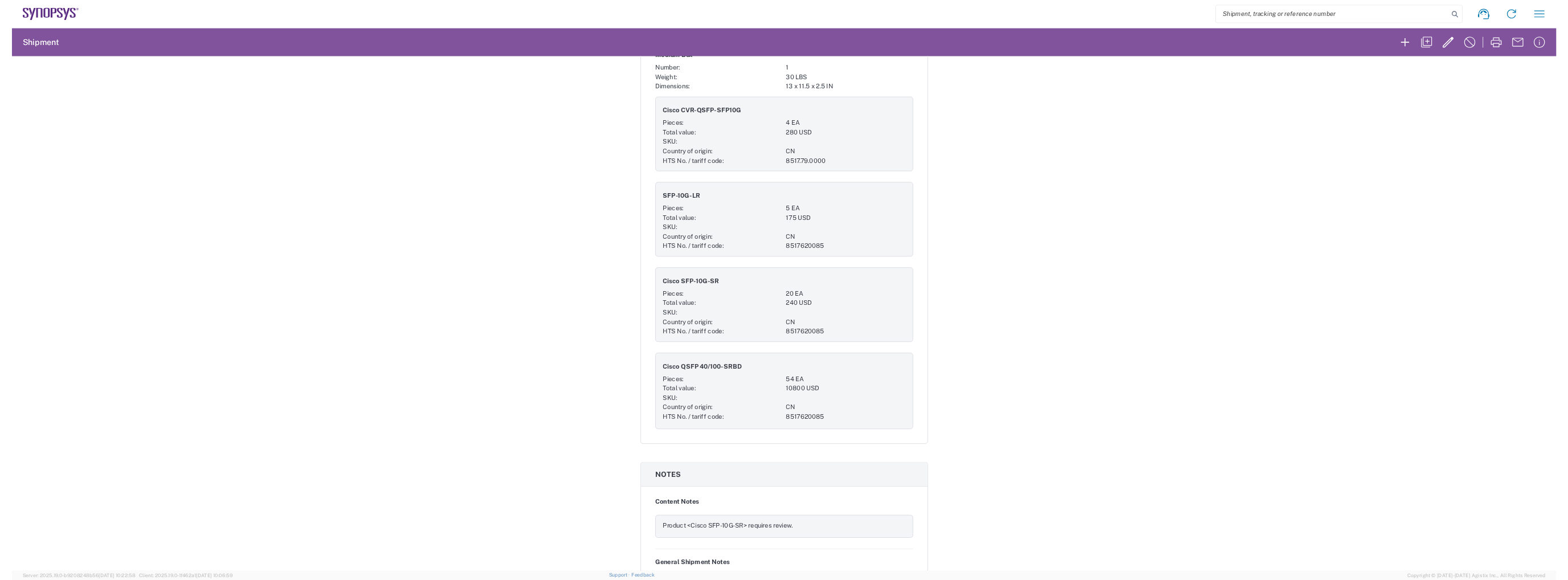
scroll to position [666, 0]
